Goal: Task Accomplishment & Management: Use online tool/utility

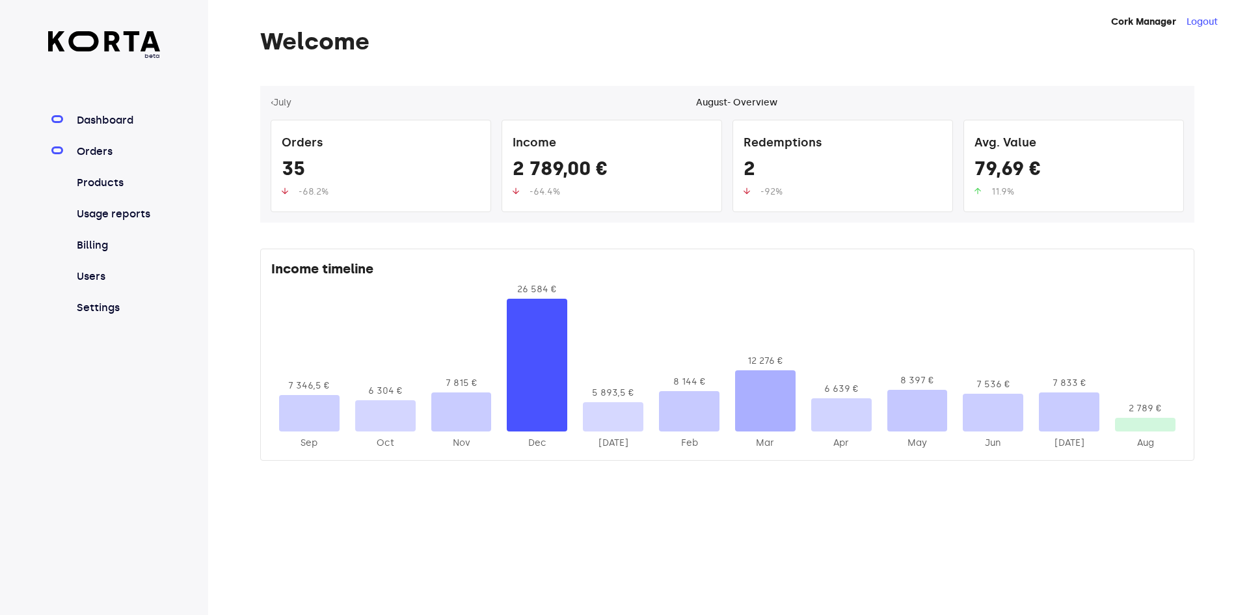
click at [96, 156] on link "Orders" at bounding box center [117, 152] width 87 height 16
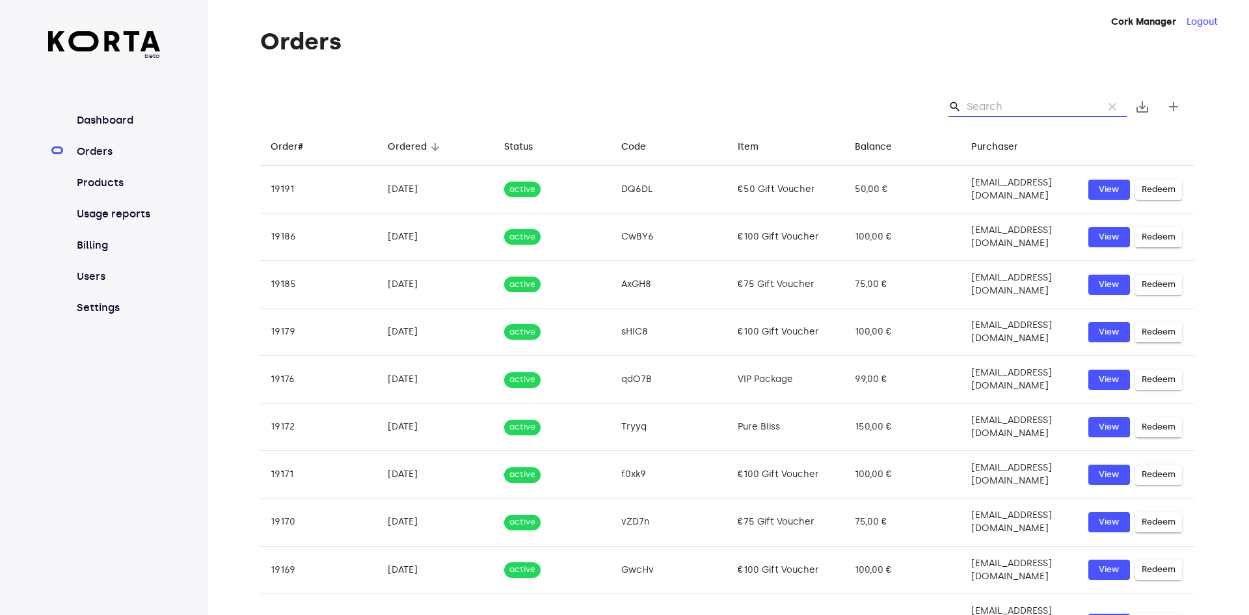
click at [1003, 107] on input "Search" at bounding box center [1030, 106] width 126 height 21
click at [1042, 102] on input "Search" at bounding box center [1030, 106] width 126 height 21
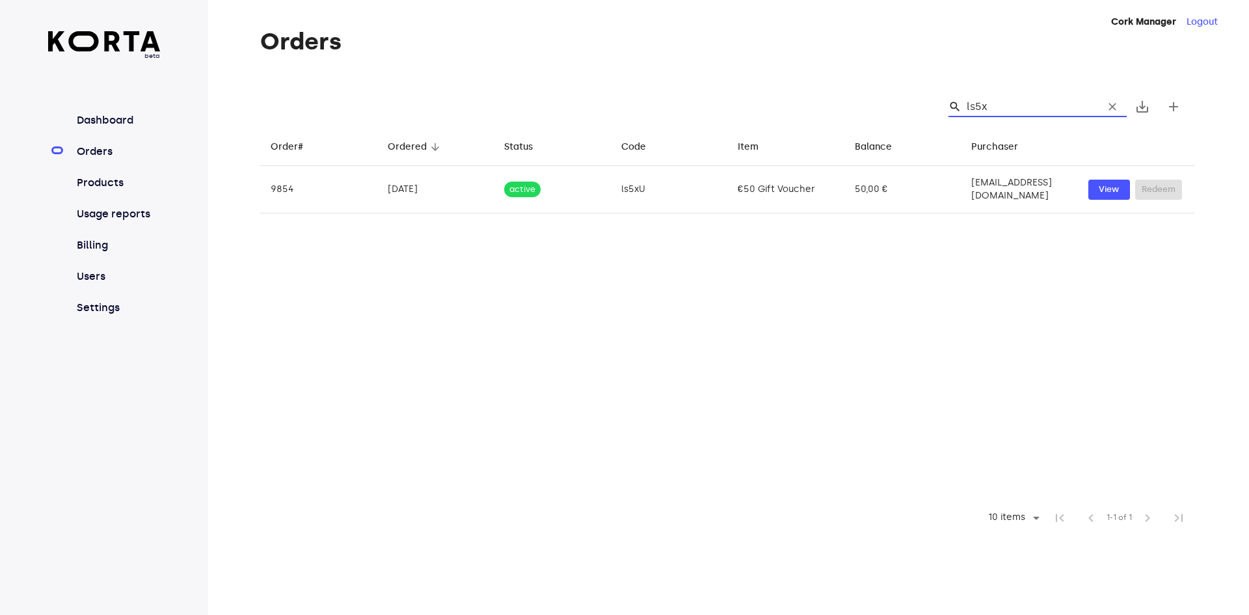
type input "ls5xU"
drag, startPoint x: 1012, startPoint y: 109, endPoint x: 824, endPoint y: 106, distance: 187.4
click at [824, 106] on div "search ls5xU clear save_alt add" at bounding box center [727, 107] width 934 height 42
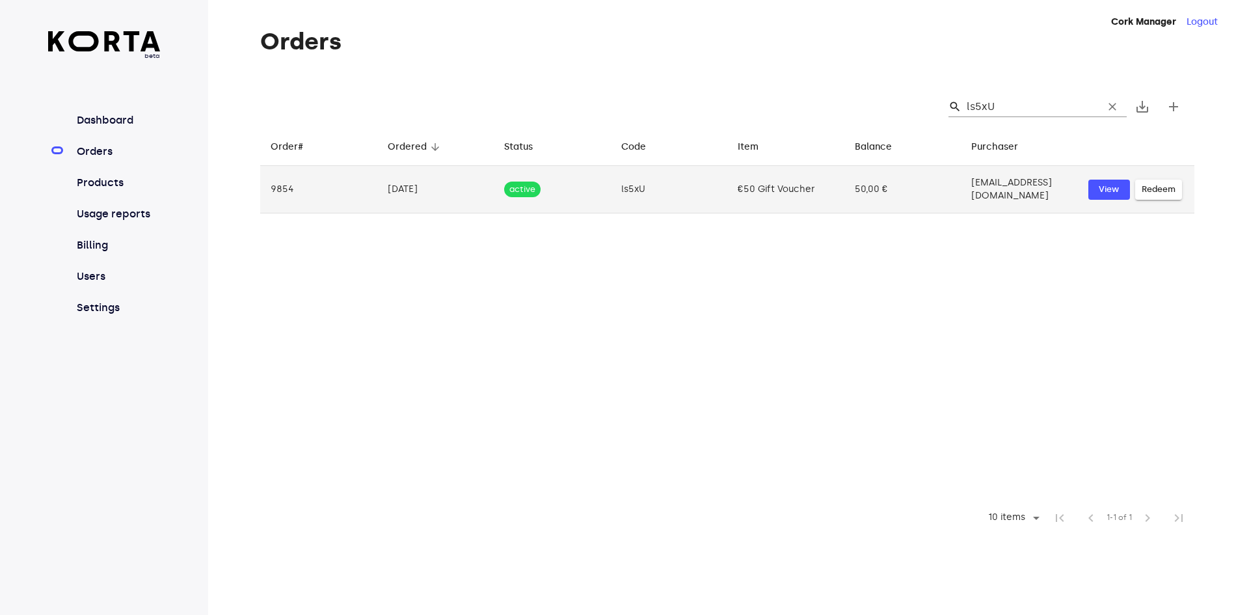
click at [1161, 187] on span "Redeem" at bounding box center [1159, 189] width 34 height 15
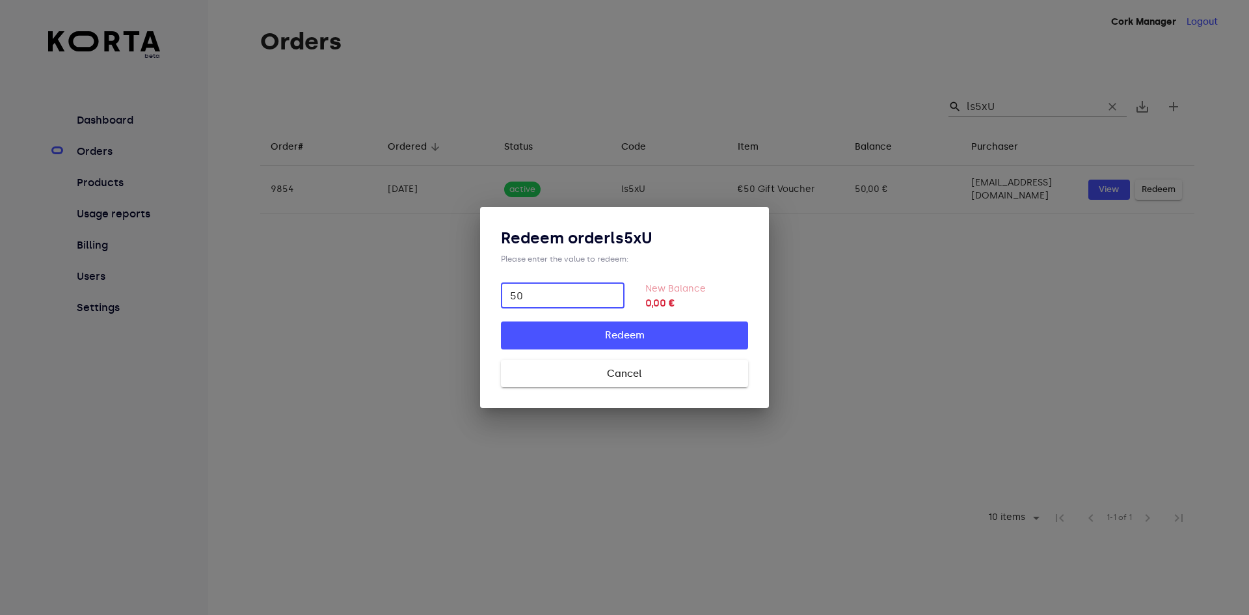
type input "50"
click at [663, 341] on span "Redeem" at bounding box center [625, 335] width 206 height 17
